Goal: Task Accomplishment & Management: Manage account settings

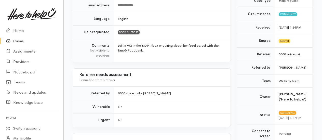
scroll to position [127, 0]
click at [20, 29] on link "Home" at bounding box center [31, 30] width 63 height 10
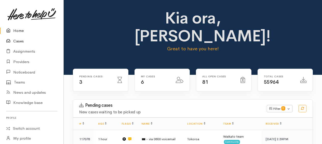
click at [22, 42] on link "Cases" at bounding box center [31, 41] width 63 height 10
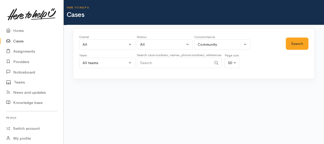
click at [24, 41] on link "Cases" at bounding box center [31, 41] width 63 height 10
click at [97, 44] on div "All" at bounding box center [105, 45] width 45 height 6
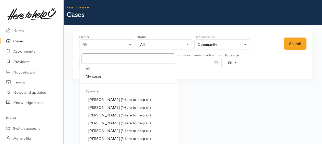
click at [96, 74] on span "My cases" at bounding box center [94, 76] width 16 height 6
select select "1759"
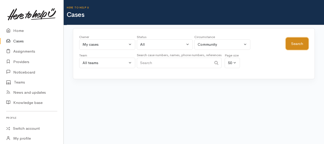
click at [294, 47] on button "Search" at bounding box center [297, 43] width 23 height 12
click at [295, 42] on button "Search" at bounding box center [297, 43] width 23 height 12
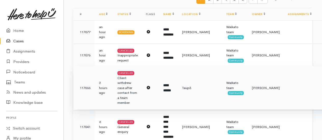
scroll to position [102, 0]
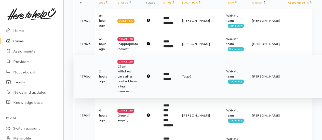
click at [168, 75] on b "**********" at bounding box center [167, 76] width 8 height 8
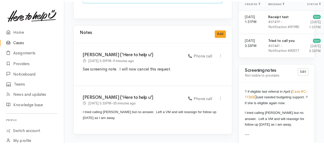
scroll to position [433, 0]
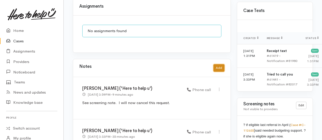
click at [221, 64] on button "Add" at bounding box center [219, 67] width 11 height 7
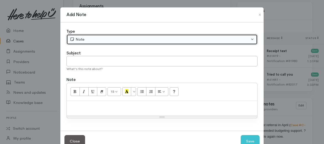
click at [122, 40] on div "Note" at bounding box center [160, 39] width 180 height 6
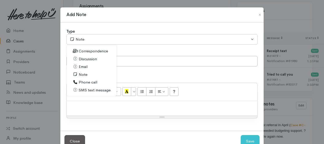
click at [124, 47] on div "Type Correspondence Discussion Email Note Phone call SMS text message Note Corr…" at bounding box center [161, 76] width 203 height 108
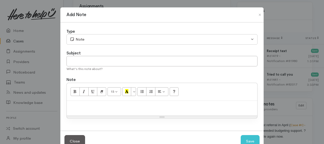
paste div
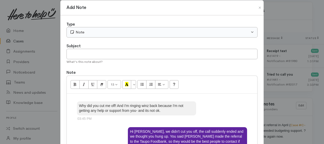
scroll to position [0, 0]
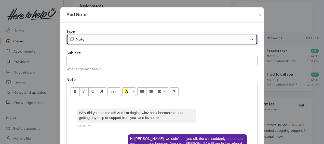
click at [88, 40] on div "Note" at bounding box center [160, 39] width 180 height 6
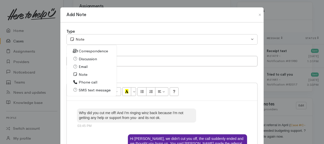
click at [89, 50] on span "Correspondence" at bounding box center [93, 51] width 29 height 6
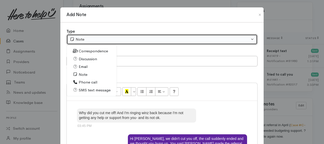
select select "6"
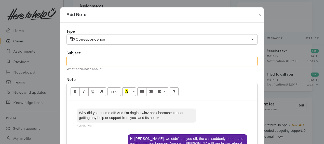
click at [92, 56] on input "text" at bounding box center [162, 61] width 191 height 10
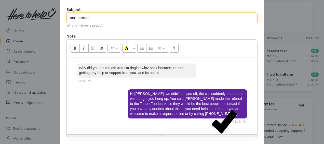
scroll to position [76, 0]
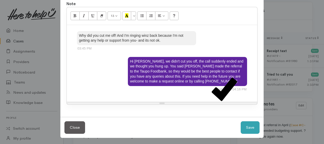
type input "etxt contact"
click at [246, 126] on button "Save" at bounding box center [250, 127] width 19 height 12
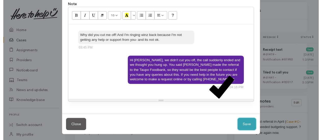
scroll to position [2, 0]
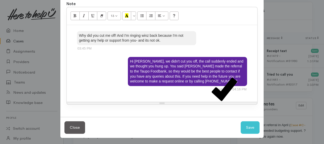
click at [94, 75] on div "Hi Stella, we didn't cut you off, the call suddenly ended and we thought you hu…" at bounding box center [162, 75] width 170 height 36
click at [68, 123] on button "Close" at bounding box center [74, 127] width 21 height 12
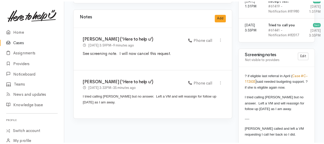
scroll to position [408, 0]
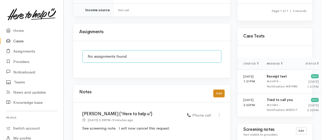
click at [218, 90] on button "Add" at bounding box center [219, 93] width 11 height 7
select select "1"
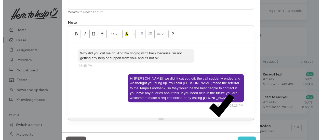
scroll to position [76, 0]
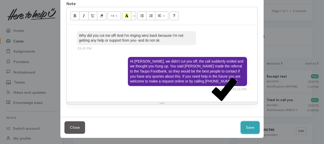
click at [250, 126] on button "Save" at bounding box center [250, 127] width 19 height 12
click at [72, 127] on button "Close" at bounding box center [74, 127] width 21 height 12
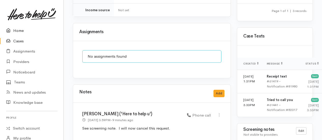
click at [17, 31] on link "Home" at bounding box center [31, 30] width 63 height 10
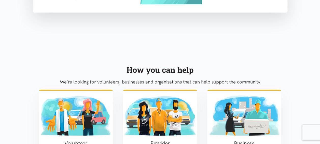
scroll to position [331, 0]
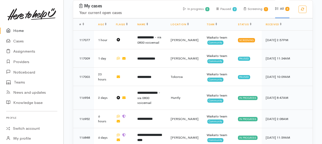
scroll to position [177, 0]
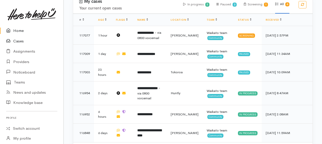
click at [20, 42] on link "Cases" at bounding box center [31, 41] width 63 height 10
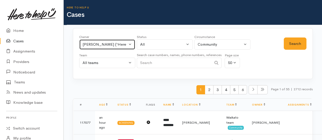
click at [94, 46] on div "[PERSON_NAME] ('Here to help u')" at bounding box center [105, 45] width 45 height 6
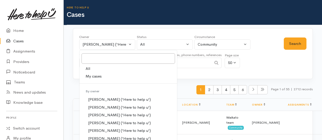
click at [91, 66] on link "All" at bounding box center [129, 69] width 98 height 8
select select "-1"
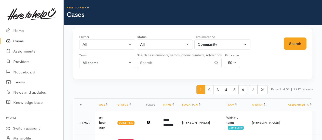
paste input "+64221558483"
click at [295, 41] on button "Search" at bounding box center [295, 43] width 23 height 12
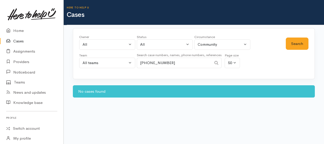
click at [146, 63] on input "+64221558483" at bounding box center [174, 63] width 75 height 10
click at [297, 44] on button "Search" at bounding box center [297, 43] width 23 height 12
click at [167, 62] on input "0221558483" at bounding box center [174, 63] width 75 height 10
type input "0"
paste input "+64223726067"
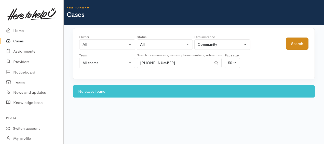
type input "+64223726067"
click at [301, 43] on button "Search" at bounding box center [297, 43] width 23 height 12
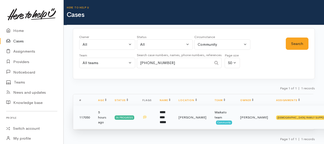
click at [86, 115] on td "117050" at bounding box center [83, 117] width 21 height 23
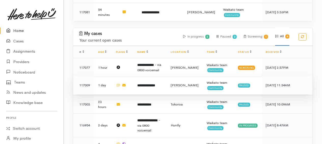
scroll to position [171, 0]
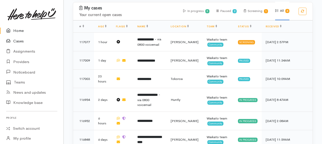
click at [17, 41] on link "Cases" at bounding box center [31, 41] width 63 height 10
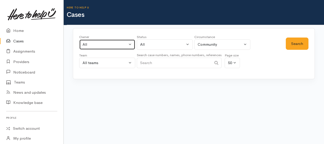
drag, startPoint x: 107, startPoint y: 44, endPoint x: 102, endPoint y: 58, distance: 15.1
click at [107, 44] on div "All" at bounding box center [105, 45] width 45 height 6
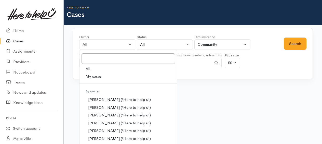
click at [95, 76] on span "My cases" at bounding box center [94, 76] width 16 height 6
select select "1759"
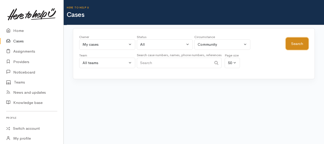
drag, startPoint x: 297, startPoint y: 46, endPoint x: 298, endPoint y: 43, distance: 4.0
click at [297, 46] on button "Search" at bounding box center [297, 43] width 23 height 12
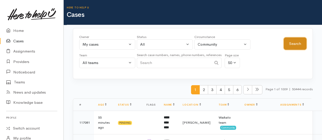
click at [303, 40] on button "Search" at bounding box center [295, 43] width 23 height 12
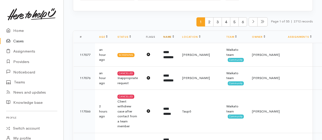
scroll to position [76, 0]
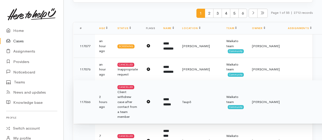
click at [168, 100] on b "**********" at bounding box center [167, 102] width 8 height 8
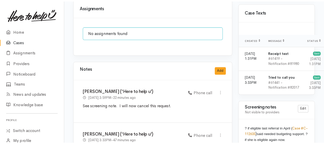
scroll to position [484, 0]
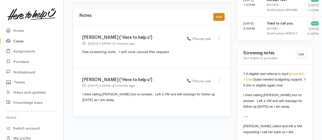
click at [219, 13] on button "Add" at bounding box center [219, 16] width 11 height 7
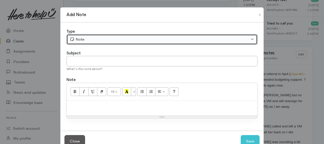
click at [84, 41] on div "Note" at bounding box center [160, 39] width 180 height 6
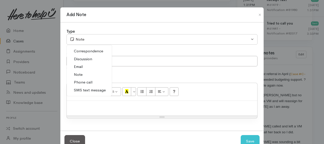
click at [83, 48] on span "Correspondence" at bounding box center [88, 51] width 29 height 6
select select "6"
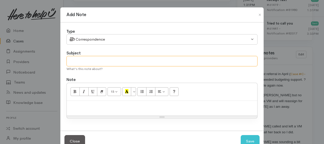
click at [86, 59] on input "text" at bounding box center [162, 61] width 191 height 10
type input "further etxt"
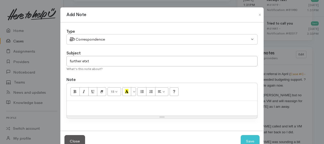
click at [86, 104] on p at bounding box center [162, 106] width 186 height 6
paste div
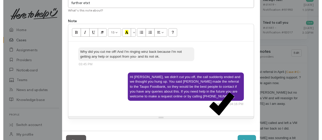
scroll to position [76, 0]
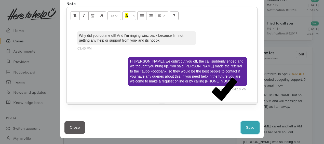
click at [253, 130] on button "Save" at bounding box center [250, 127] width 19 height 12
select select "1"
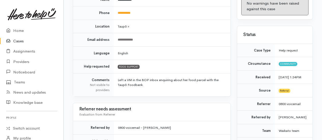
scroll to position [0, 0]
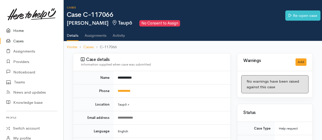
click at [18, 30] on link "Home" at bounding box center [31, 30] width 63 height 10
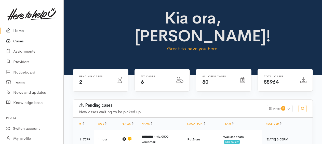
click at [22, 41] on link "Cases" at bounding box center [31, 41] width 63 height 10
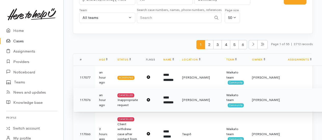
scroll to position [102, 0]
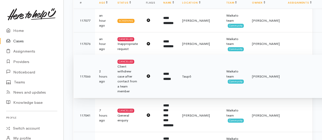
click at [171, 74] on b "**********" at bounding box center [167, 76] width 8 height 8
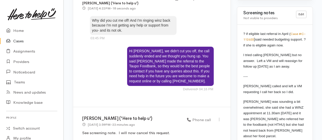
scroll to position [528, 0]
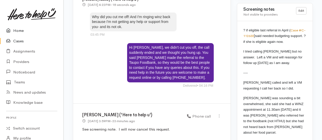
click at [17, 30] on link "Home" at bounding box center [31, 30] width 63 height 10
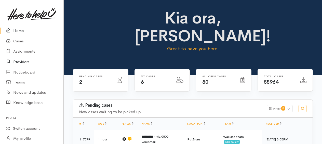
click at [20, 61] on link "Providers" at bounding box center [31, 62] width 63 height 10
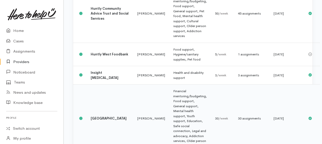
scroll to position [280, 0]
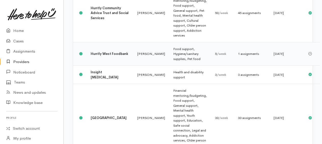
click at [101, 56] on b "Huntly West Foodbank" at bounding box center [109, 53] width 37 height 4
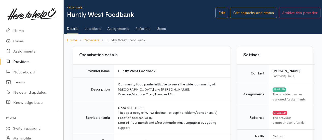
drag, startPoint x: 113, startPoint y: 28, endPoint x: 101, endPoint y: 35, distance: 14.4
click at [113, 28] on link "Assignments" at bounding box center [118, 27] width 22 height 14
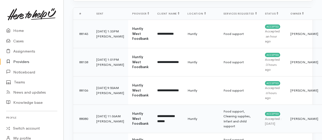
scroll to position [51, 0]
